Goal: Communication & Community: Answer question/provide support

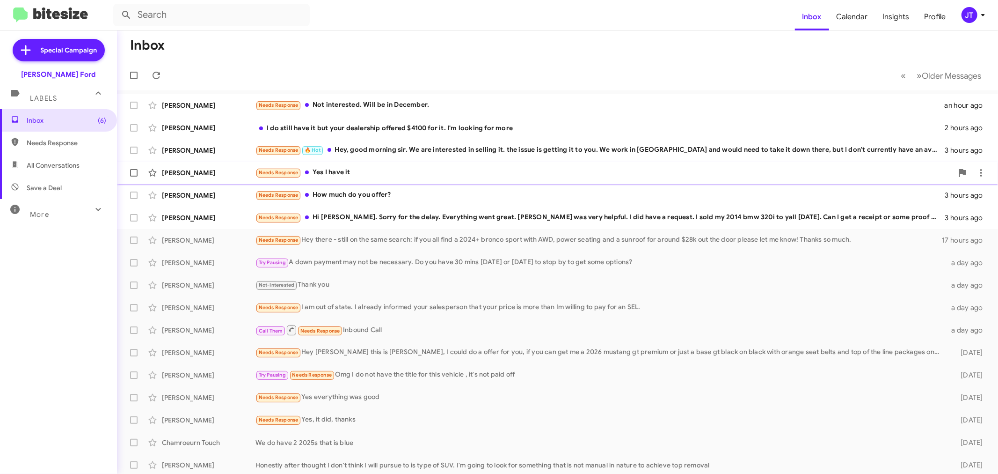
click at [418, 170] on div "Needs Response Yes I have it" at bounding box center [605, 172] width 698 height 11
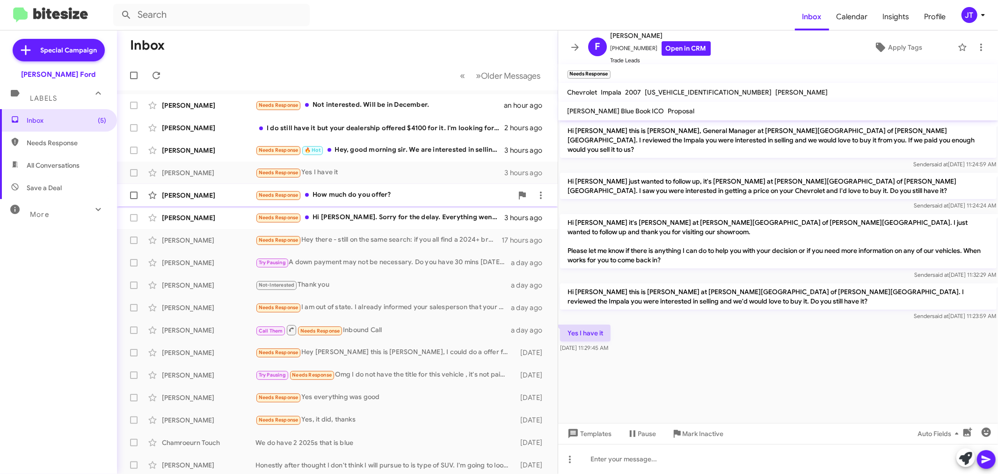
click at [431, 198] on div "Needs Response How much do you offer?" at bounding box center [384, 195] width 257 height 11
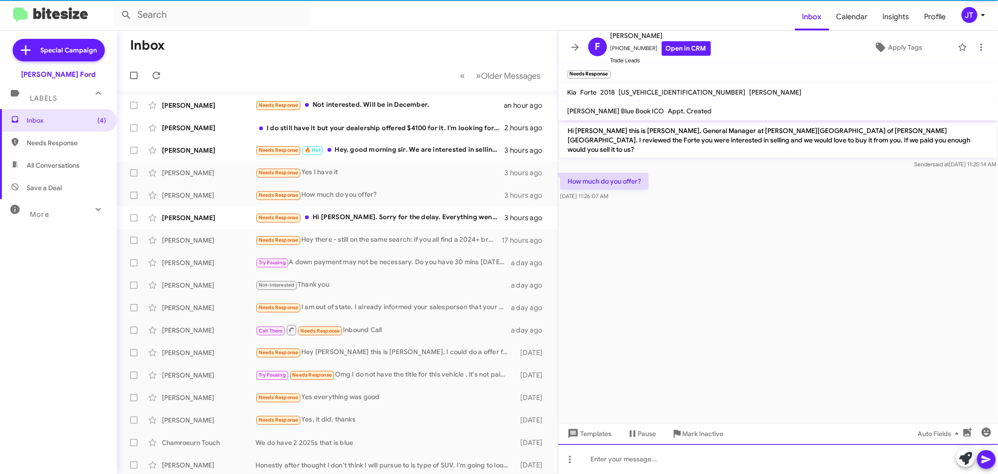
click at [678, 453] on div at bounding box center [778, 459] width 440 height 30
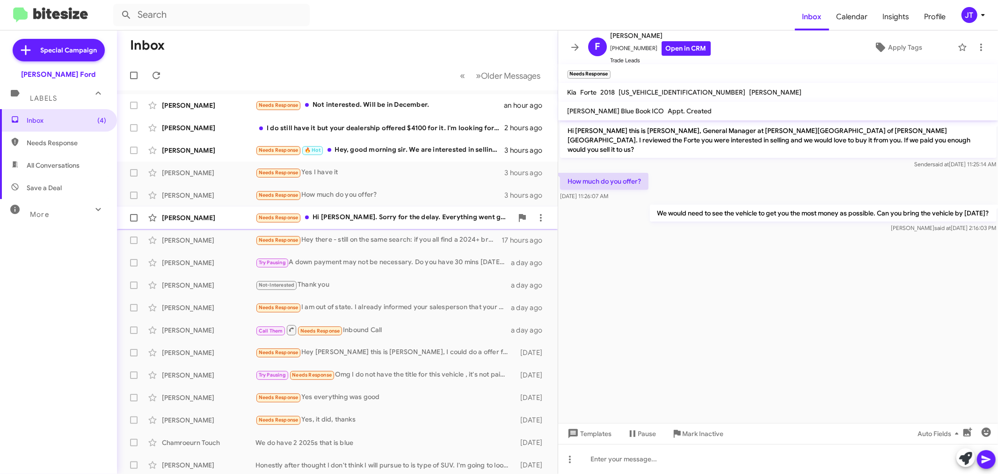
click at [460, 216] on div "Needs Response Hi [PERSON_NAME]. Sorry for the delay. Everything went great. [P…" at bounding box center [384, 217] width 257 height 11
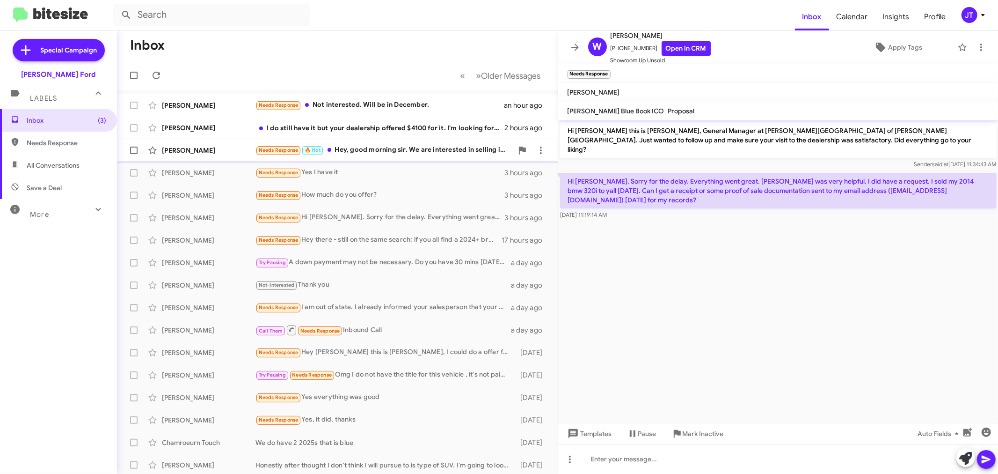
click at [386, 151] on div "Needs Response 🔥 Hot Hey, good morning sir. We are interested in selling it. th…" at bounding box center [384, 150] width 257 height 11
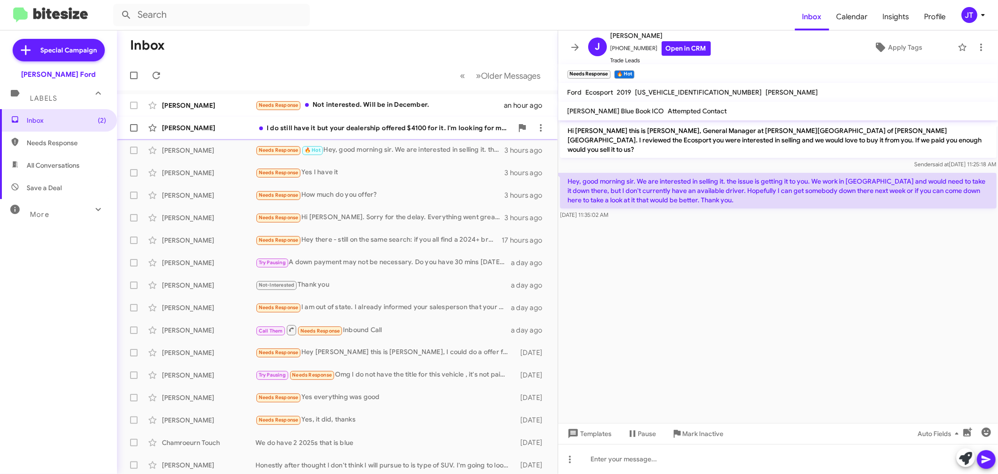
click at [363, 124] on div "I do still have it but your dealership offered $4100 for it. I'm looking for mo…" at bounding box center [384, 127] width 257 height 9
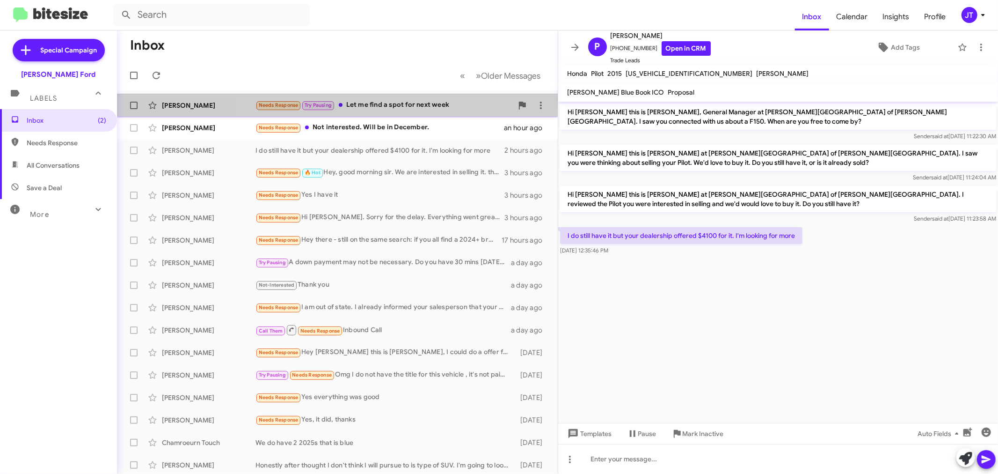
click at [445, 110] on div "Needs Response Try Pausing Let me find a spot for next week" at bounding box center [384, 105] width 257 height 11
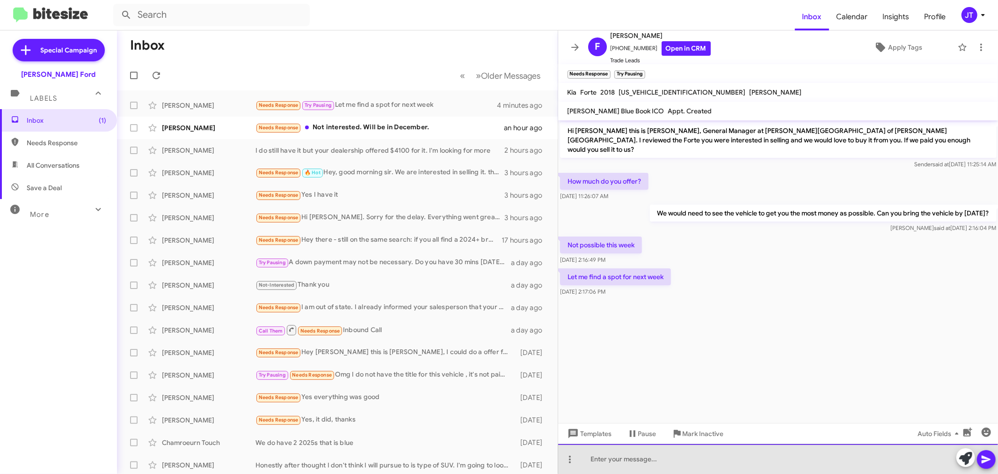
click at [674, 462] on div at bounding box center [778, 459] width 440 height 30
